Goal: Task Accomplishment & Management: Use online tool/utility

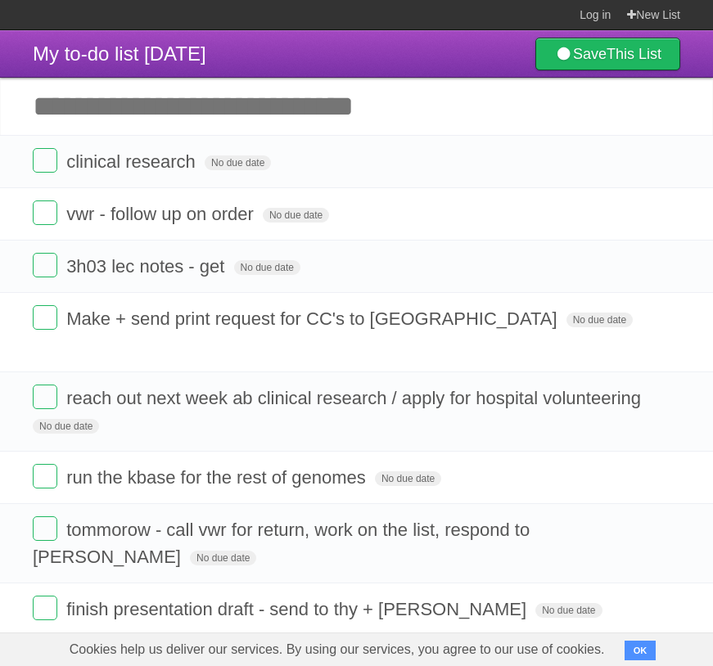
click at [228, 115] on input "Add another task" at bounding box center [356, 106] width 713 height 57
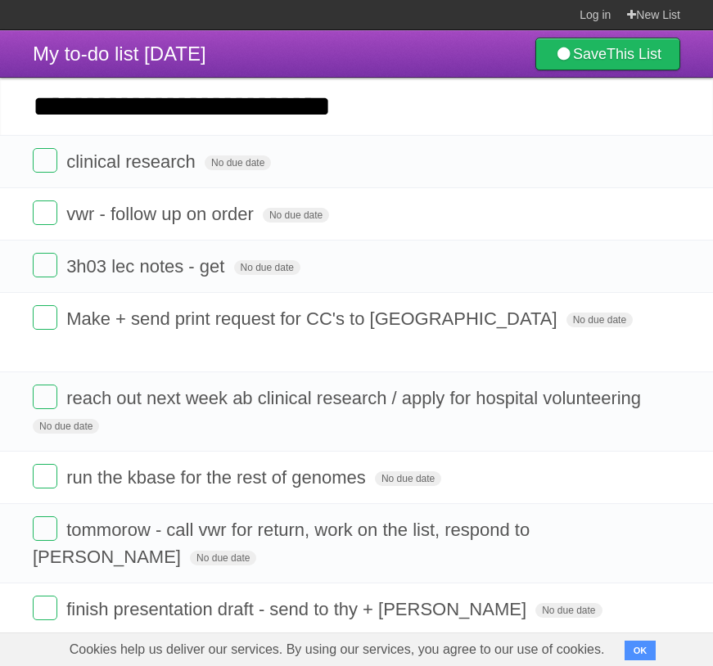
type input "**********"
click input "*********" at bounding box center [0, 0] width 0 height 0
